Goal: Information Seeking & Learning: Find specific fact

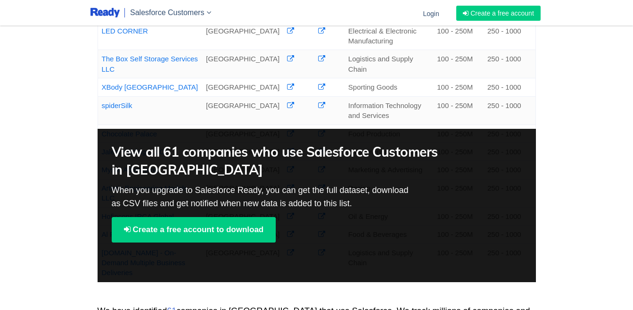
scroll to position [424, 0]
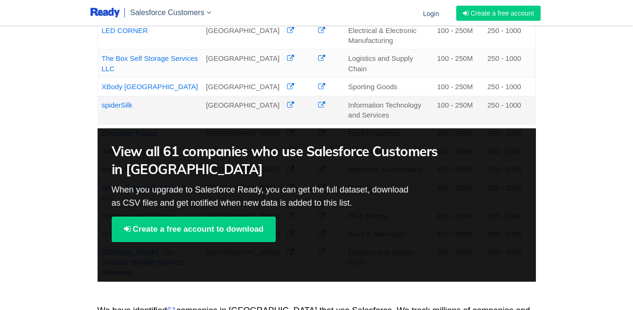
drag, startPoint x: 160, startPoint y: 161, endPoint x: 99, endPoint y: 171, distance: 61.0
click at [99, 124] on td "spiderSilk" at bounding box center [150, 110] width 105 height 28
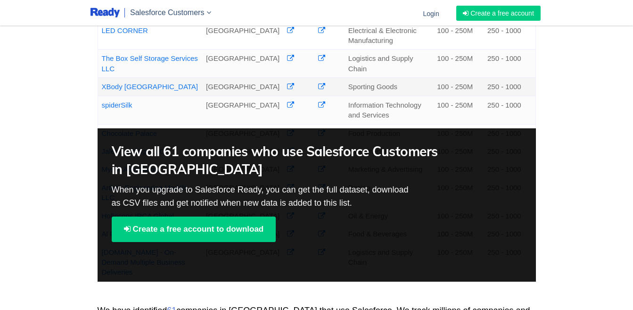
copy link "spiderSilk"
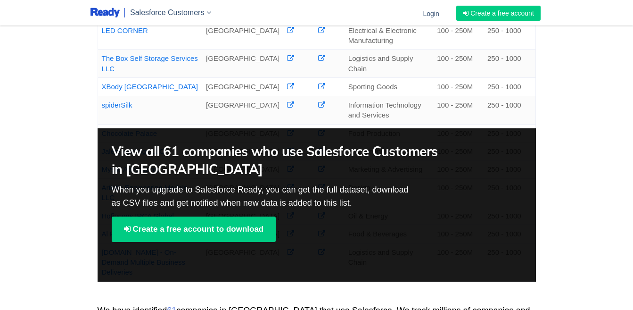
drag, startPoint x: 26, startPoint y: 127, endPoint x: 0, endPoint y: 139, distance: 29.3
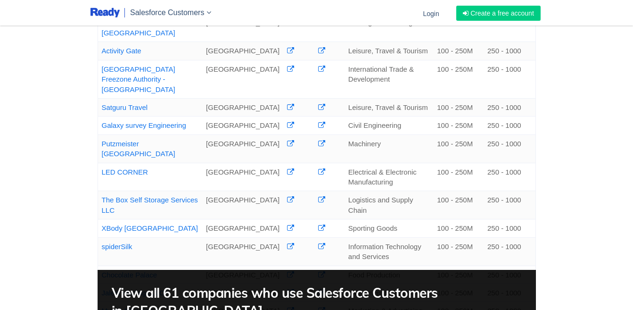
scroll to position [236, 0]
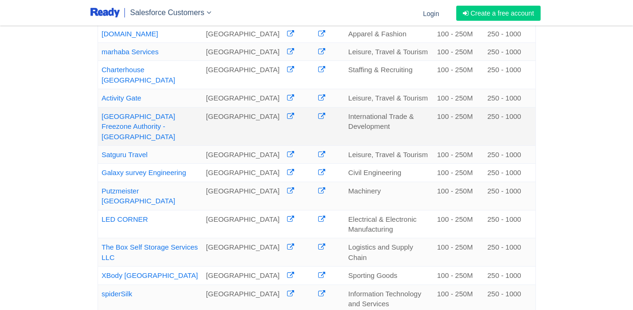
drag, startPoint x: 166, startPoint y: 168, endPoint x: 103, endPoint y: 157, distance: 64.1
click at [103, 145] on td "[GEOGRAPHIC_DATA] Freezone Authority - [GEOGRAPHIC_DATA]" at bounding box center [150, 126] width 105 height 38
copy link "[GEOGRAPHIC_DATA] Freezone Authority - [GEOGRAPHIC_DATA]"
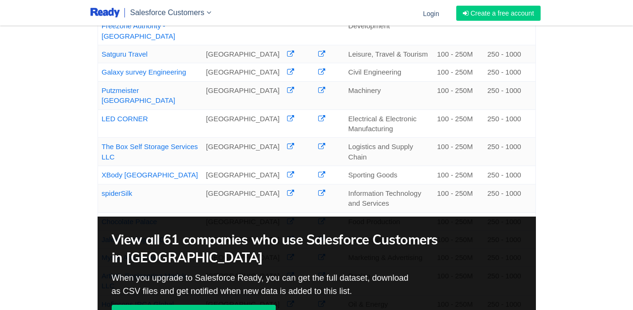
scroll to position [377, 0]
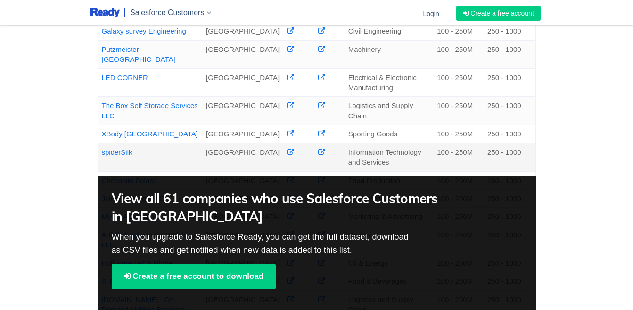
click at [287, 155] on icon at bounding box center [290, 151] width 7 height 7
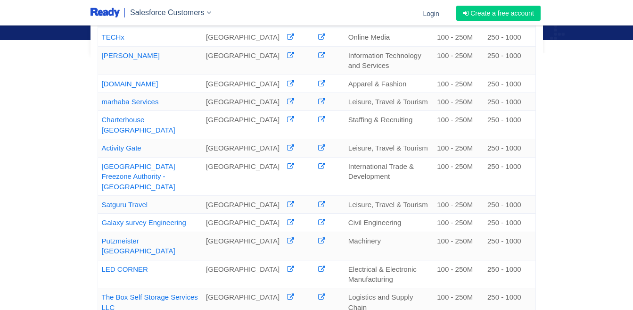
scroll to position [169, 0]
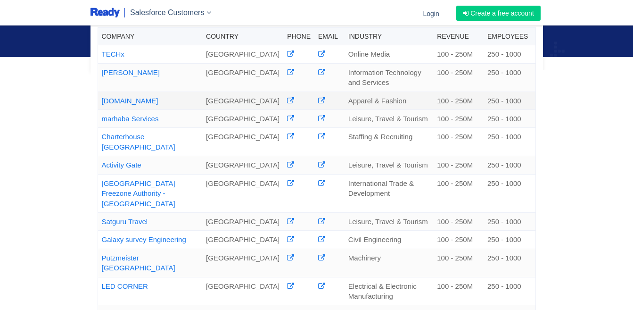
drag, startPoint x: 174, startPoint y: 110, endPoint x: 98, endPoint y: 111, distance: 75.9
click at [98, 109] on td "[DOMAIN_NAME]" at bounding box center [150, 100] width 105 height 18
copy link "[DOMAIN_NAME]"
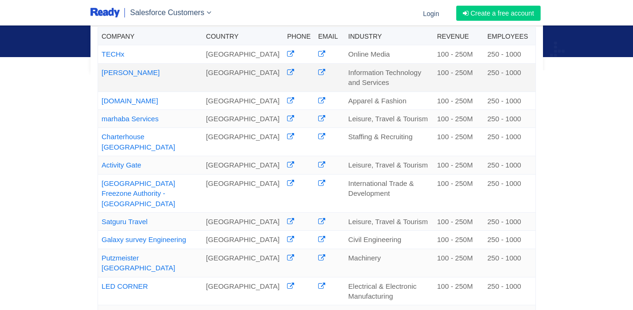
drag, startPoint x: 127, startPoint y: 87, endPoint x: 99, endPoint y: 87, distance: 27.8
click at [99, 87] on td "[PERSON_NAME]" at bounding box center [150, 77] width 105 height 28
copy link "[PERSON_NAME]"
